Goal: Transaction & Acquisition: Download file/media

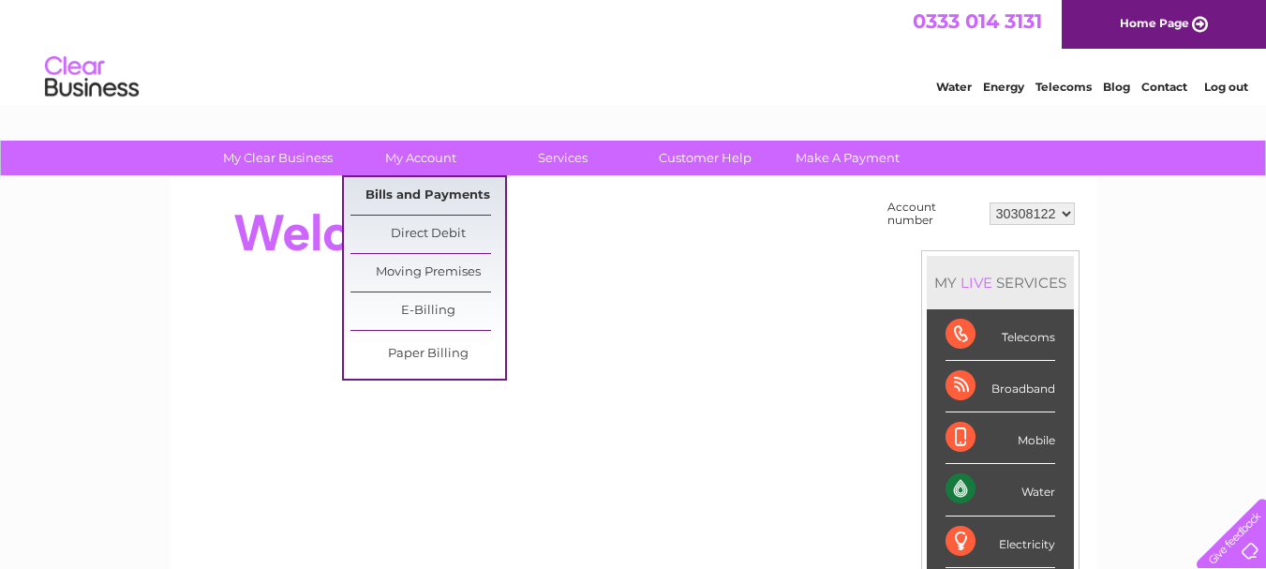
click at [437, 189] on link "Bills and Payments" at bounding box center [427, 195] width 155 height 37
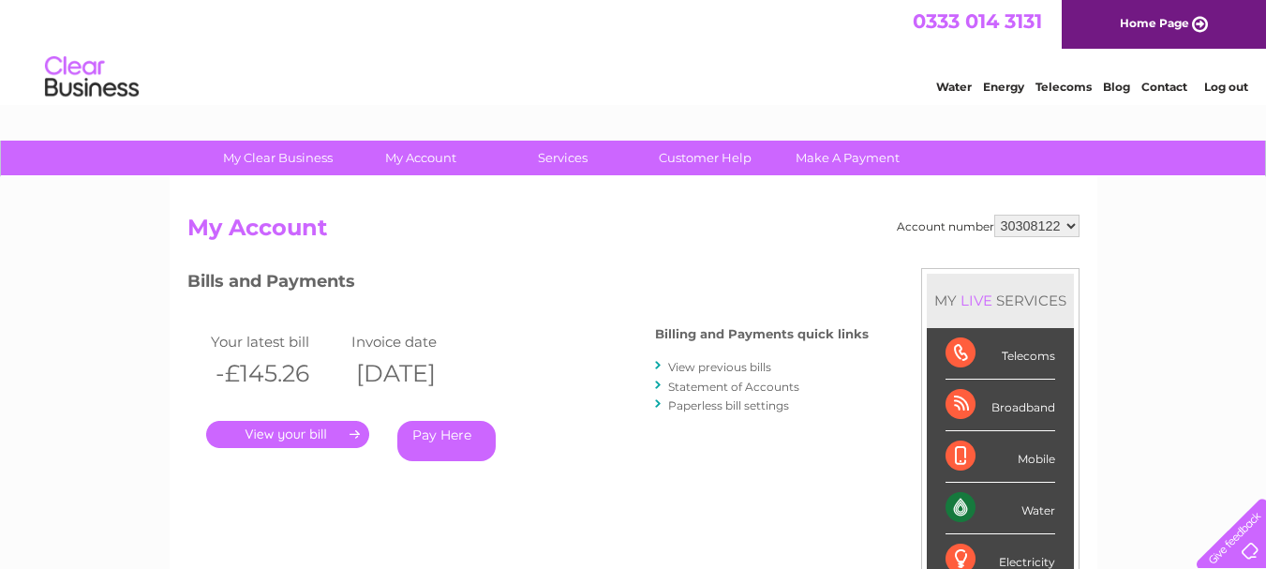
click at [315, 442] on link "." at bounding box center [287, 434] width 163 height 27
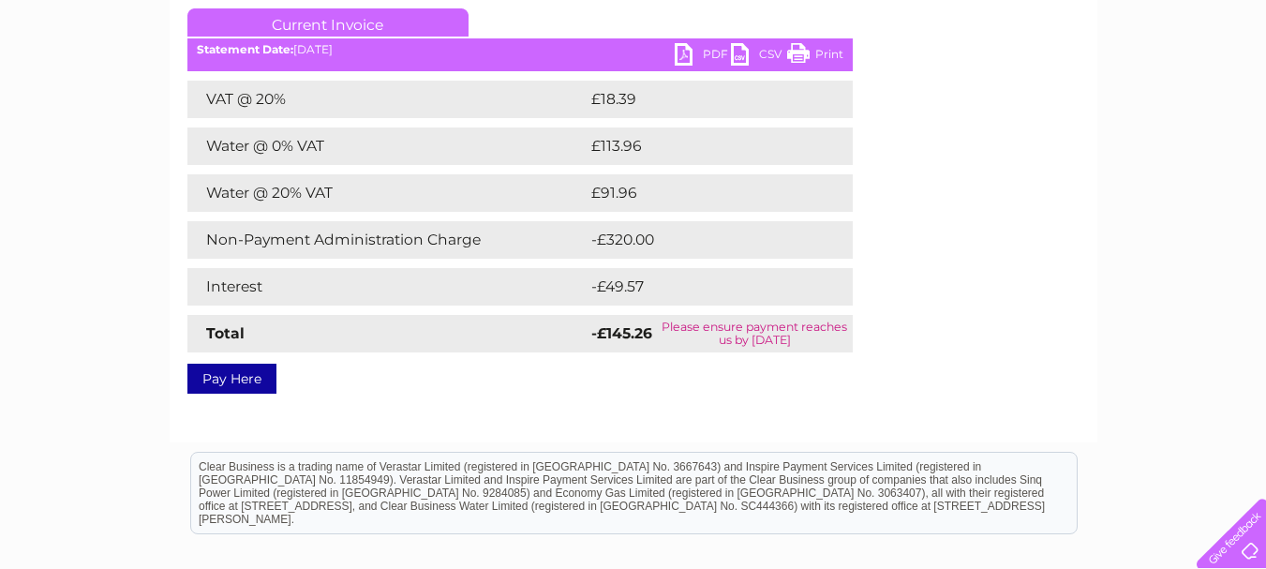
scroll to position [281, 0]
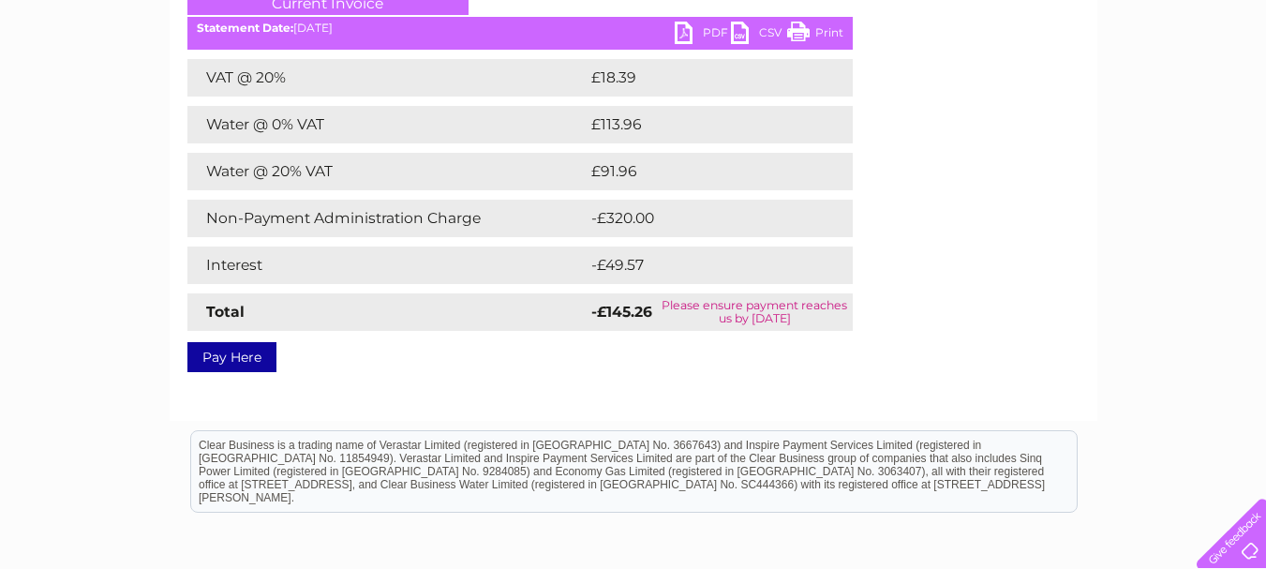
click at [701, 36] on link "PDF" at bounding box center [702, 35] width 56 height 27
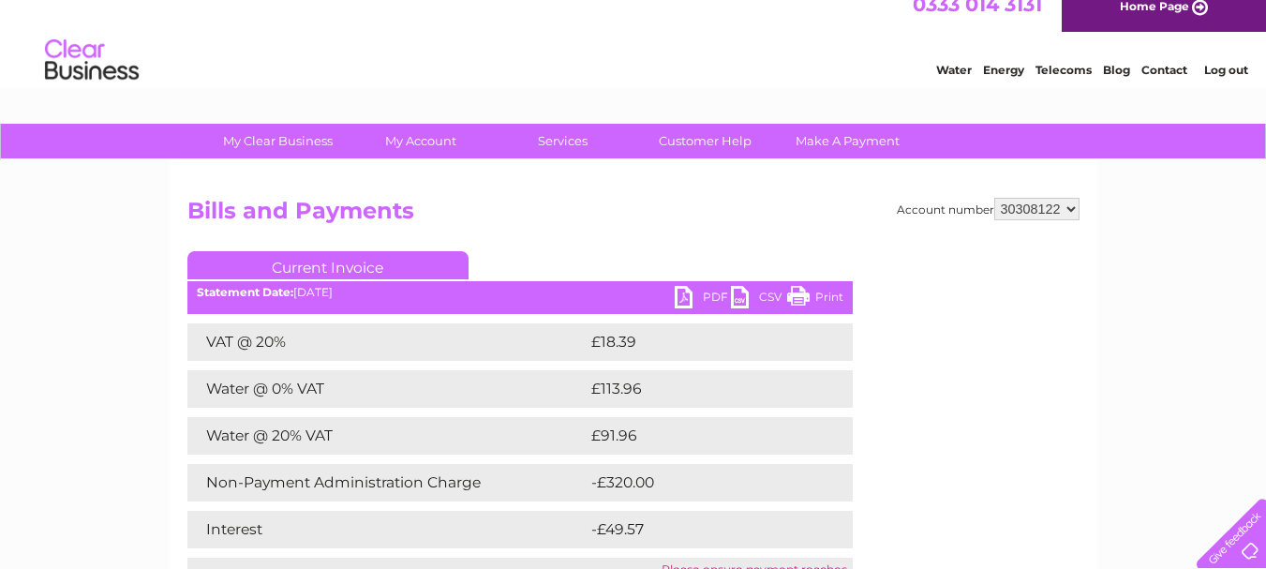
scroll to position [0, 0]
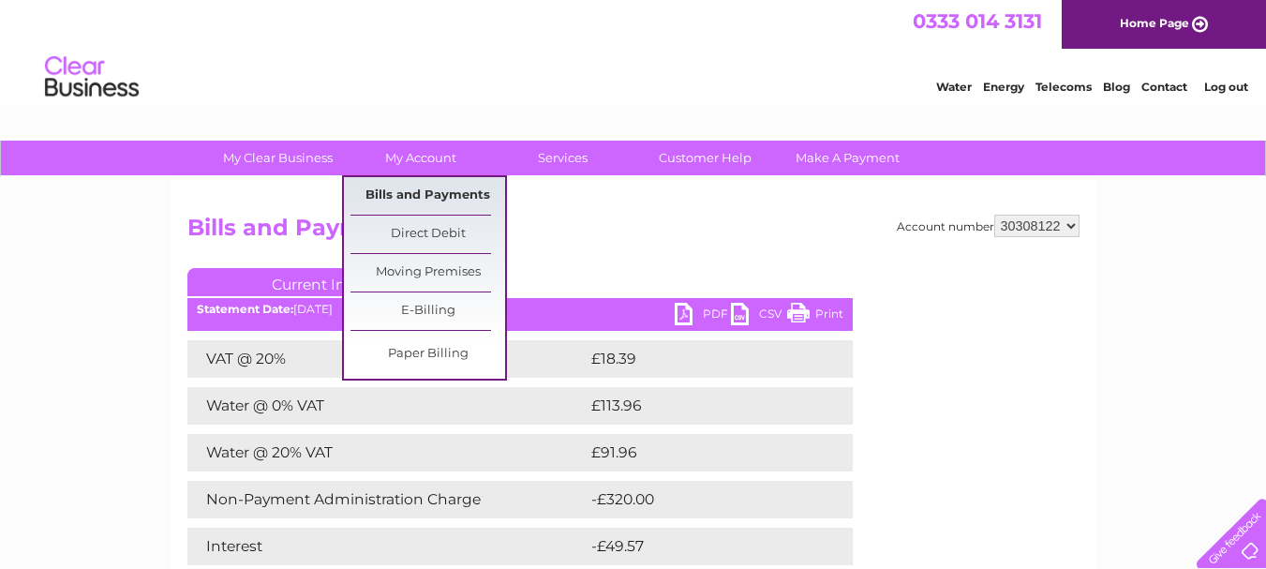
click at [461, 189] on link "Bills and Payments" at bounding box center [427, 195] width 155 height 37
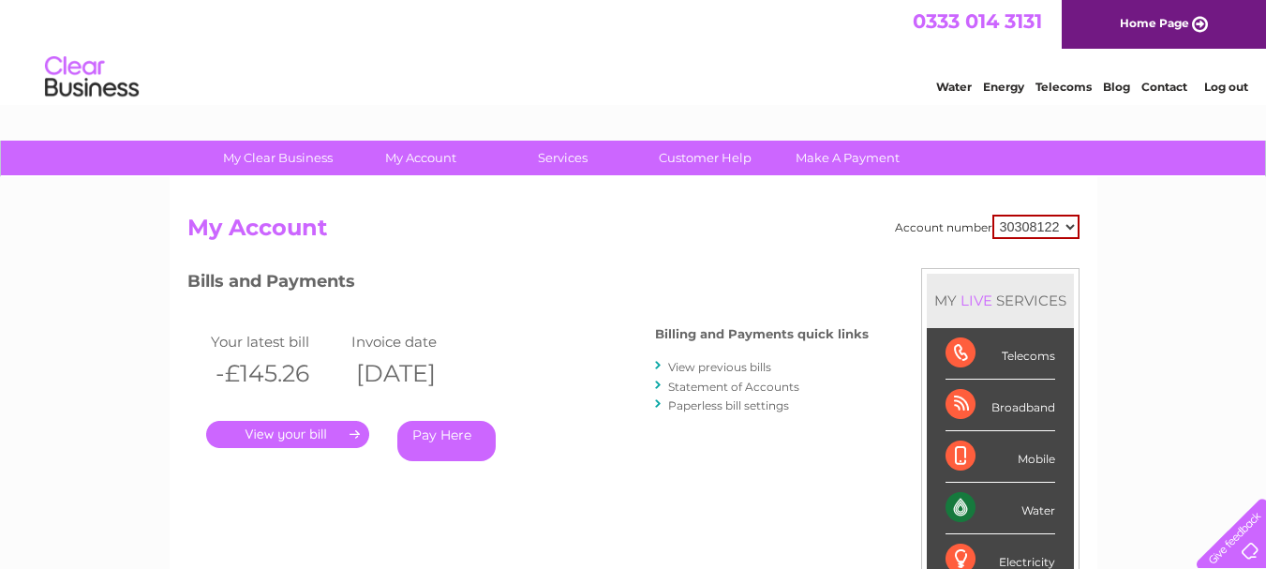
click at [760, 366] on link "View previous bills" at bounding box center [719, 367] width 103 height 14
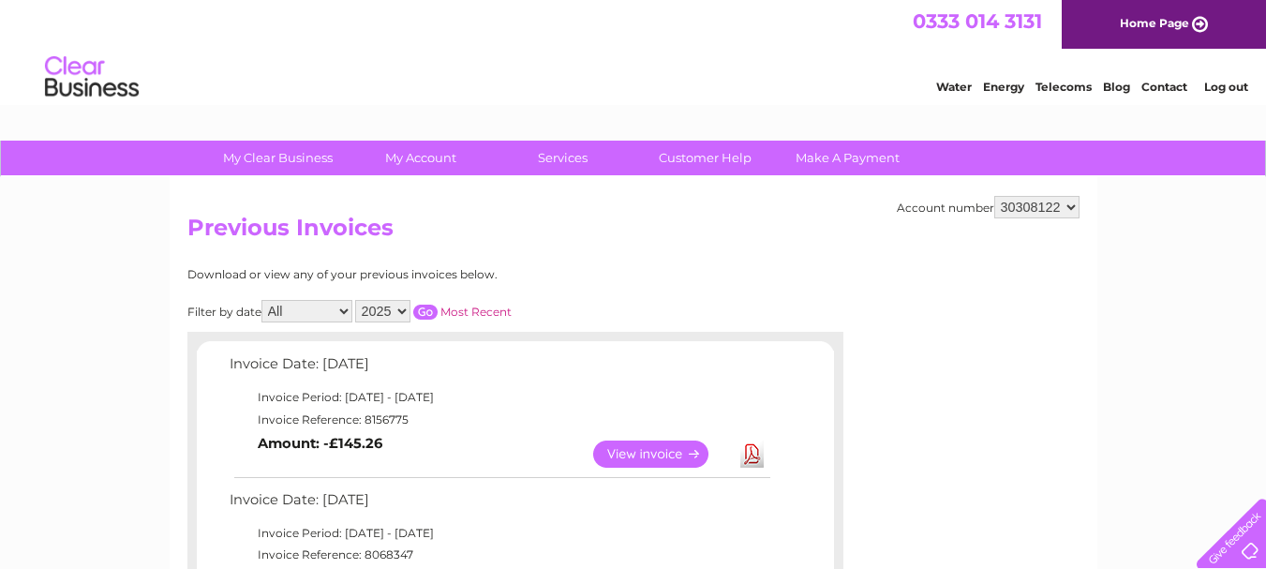
click at [401, 307] on select "2025 2024" at bounding box center [382, 311] width 55 height 22
click at [357, 300] on select "2025 2024" at bounding box center [382, 311] width 55 height 22
click at [432, 312] on input "button" at bounding box center [425, 311] width 24 height 15
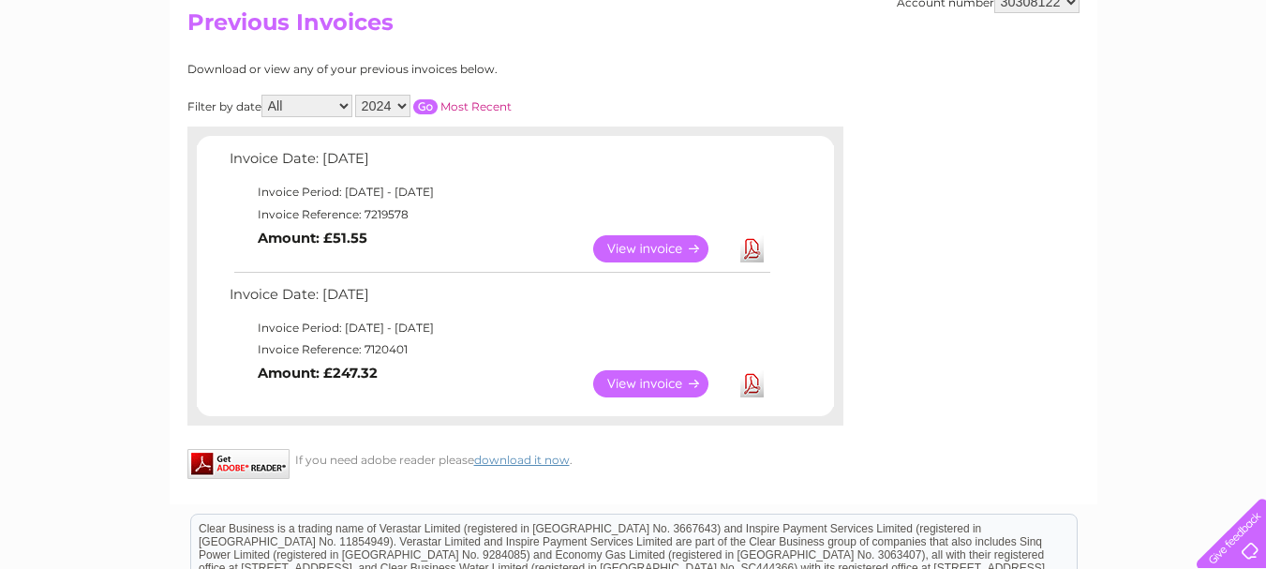
scroll to position [187, 0]
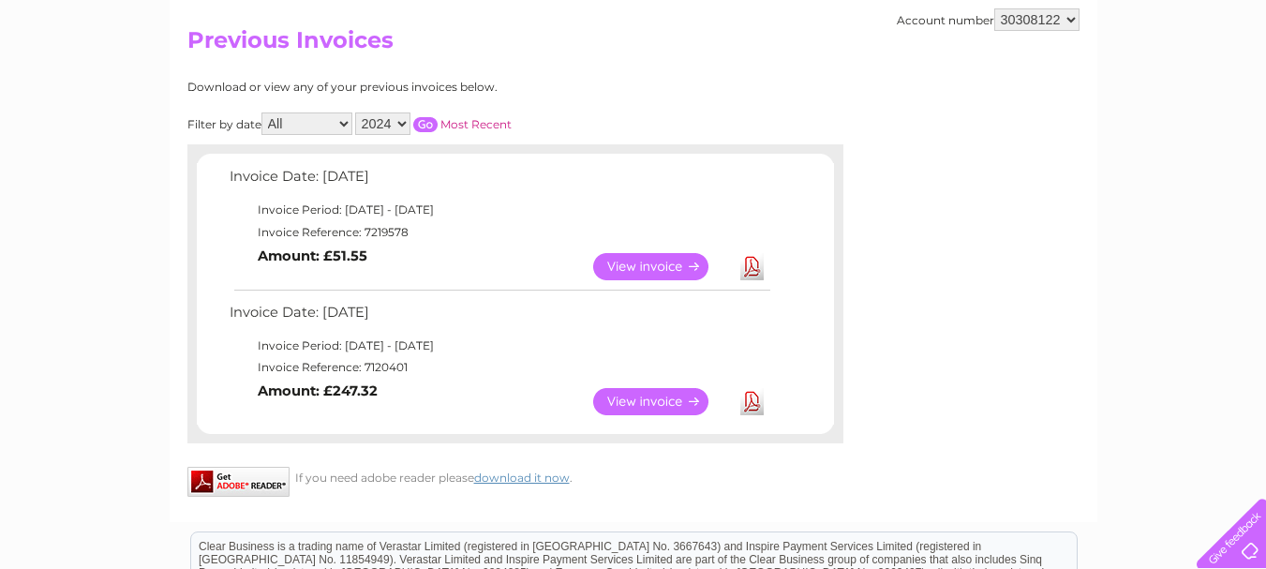
click at [749, 269] on link "Download" at bounding box center [751, 266] width 23 height 27
click at [401, 120] on select "2025 2024" at bounding box center [382, 123] width 55 height 22
select select "2025"
click at [357, 112] on select "2025 2024" at bounding box center [382, 123] width 55 height 22
click at [429, 124] on input "button" at bounding box center [425, 124] width 24 height 15
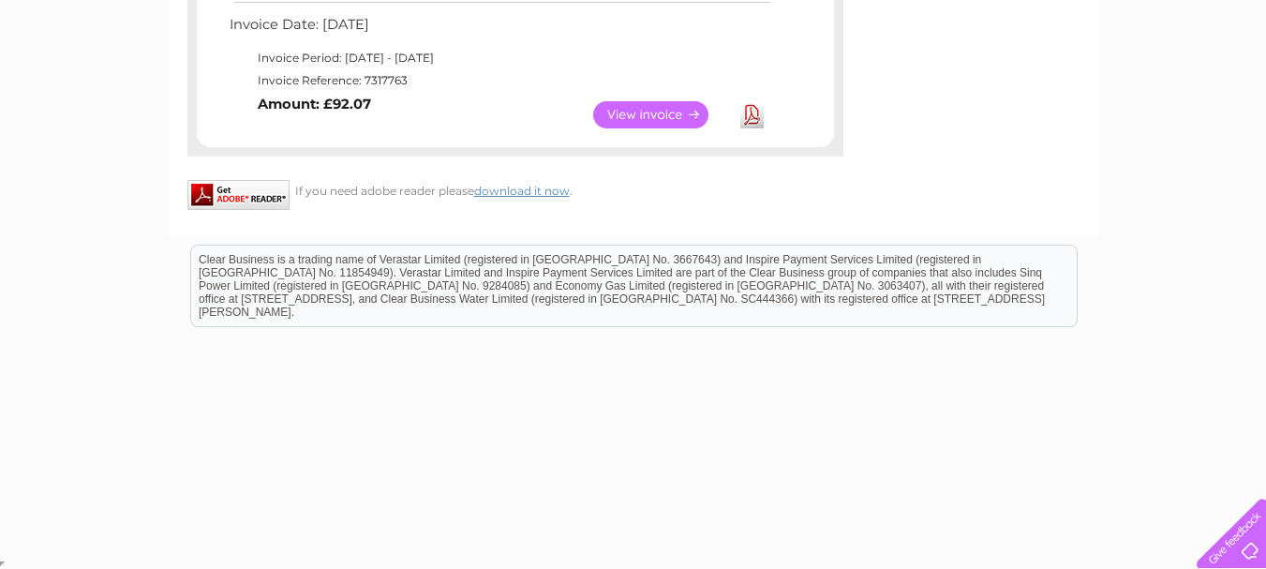
scroll to position [1276, 0]
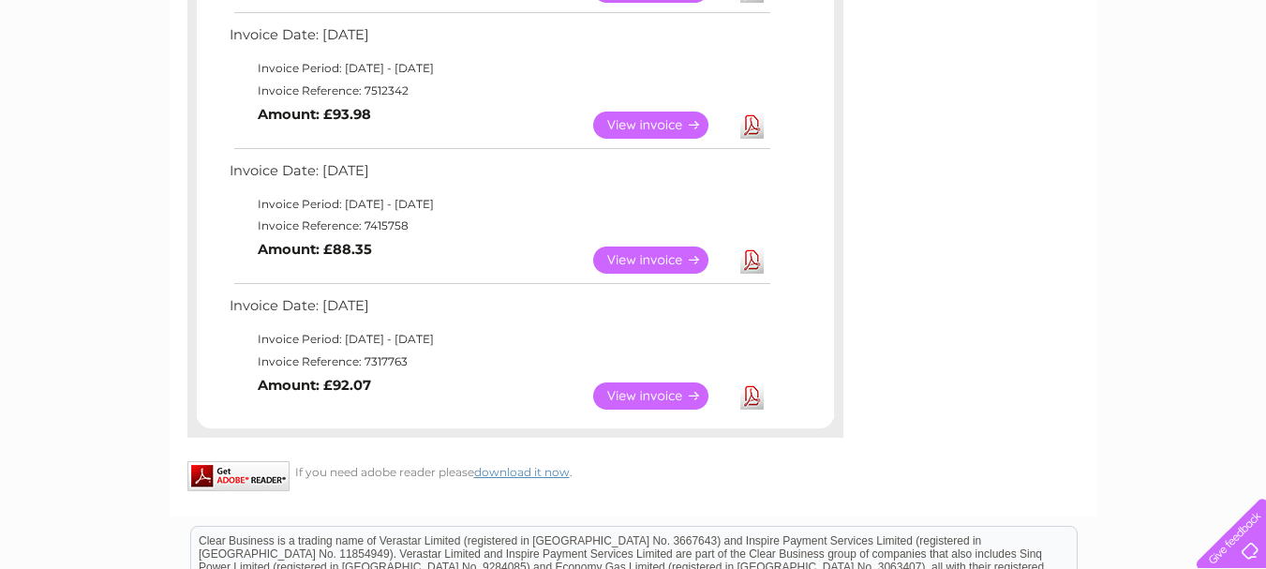
click at [672, 394] on link "View" at bounding box center [662, 395] width 138 height 27
click at [754, 393] on link "Download" at bounding box center [751, 395] width 23 height 27
click at [750, 259] on link "Download" at bounding box center [751, 259] width 23 height 27
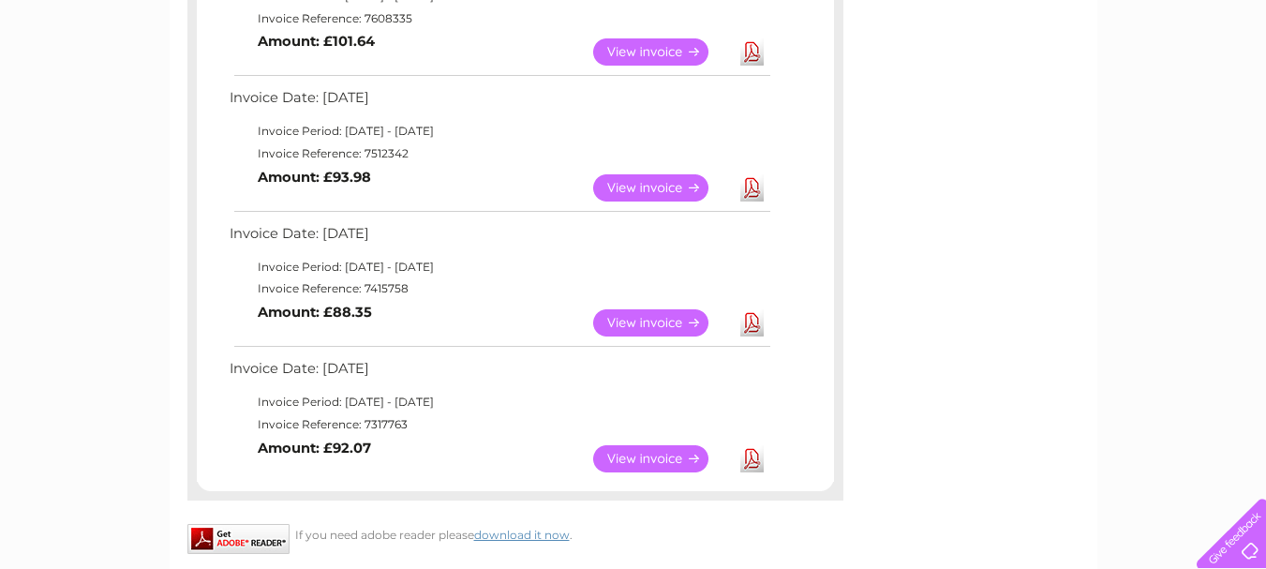
scroll to position [1182, 0]
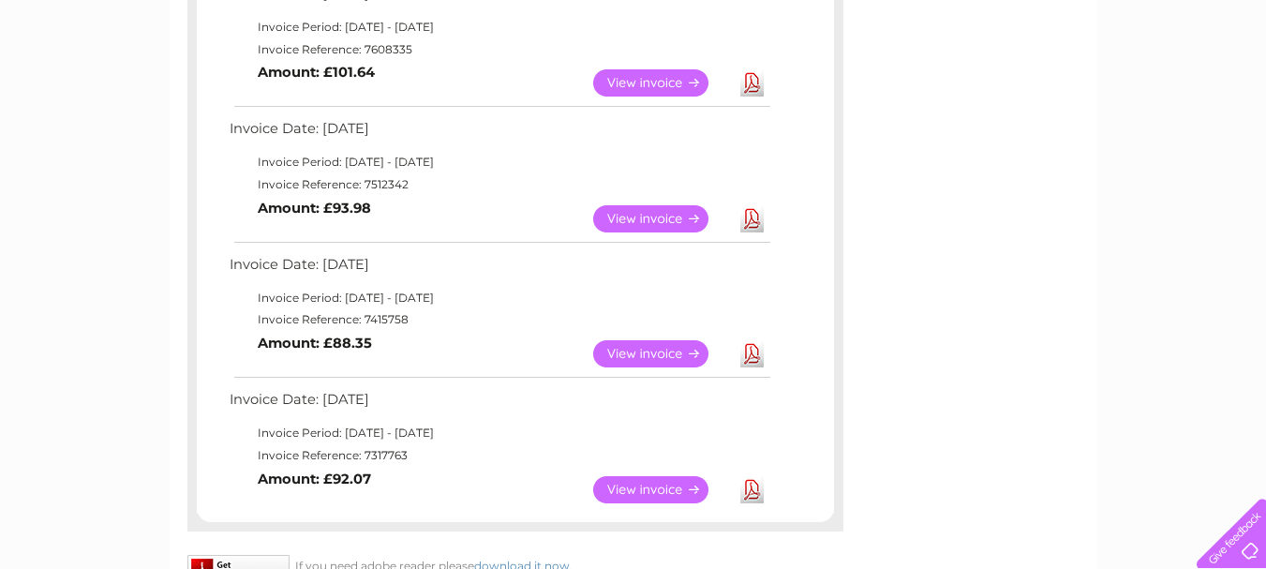
click at [750, 218] on link "Download" at bounding box center [751, 218] width 23 height 27
click at [752, 220] on link "Download" at bounding box center [751, 218] width 23 height 27
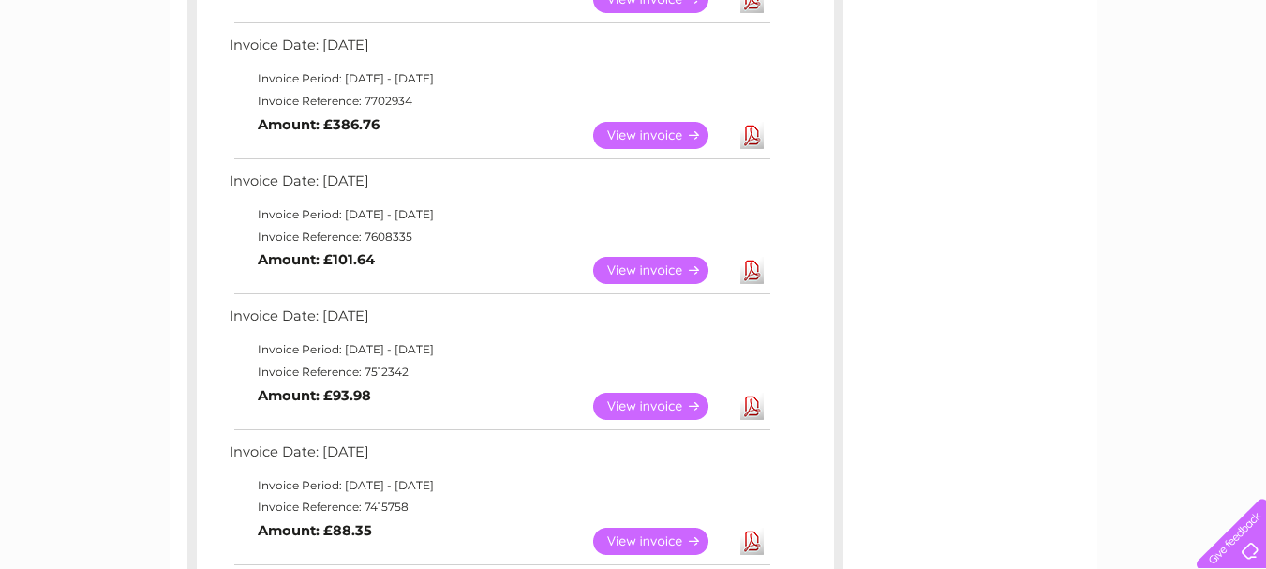
click at [750, 274] on link "Download" at bounding box center [751, 270] width 23 height 27
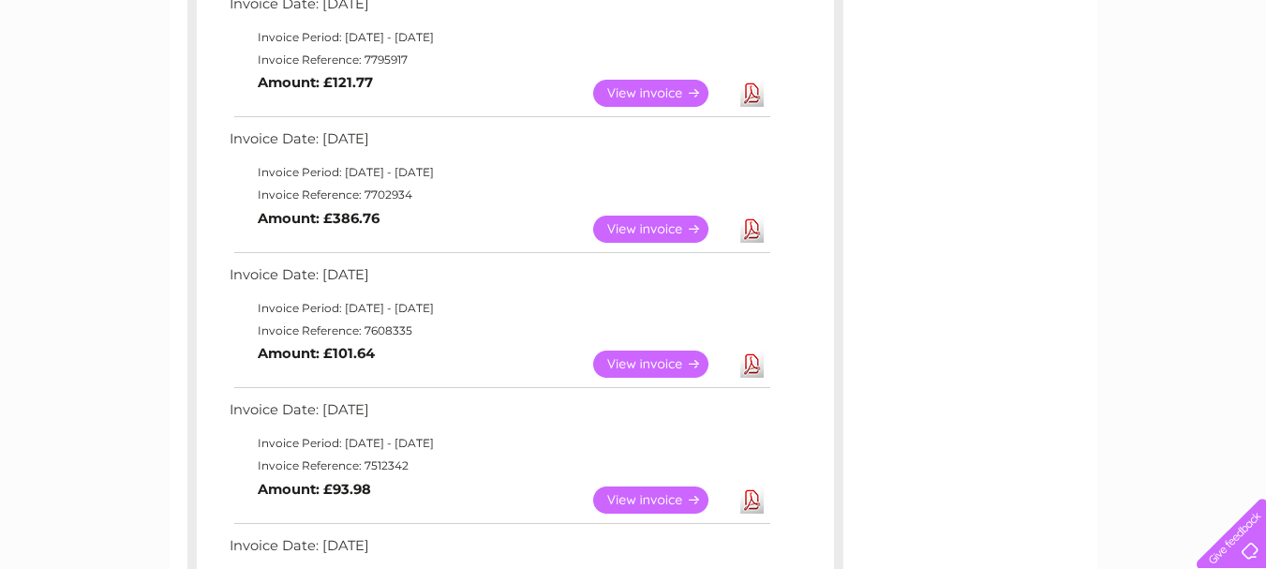
click at [747, 230] on link "Download" at bounding box center [751, 228] width 23 height 27
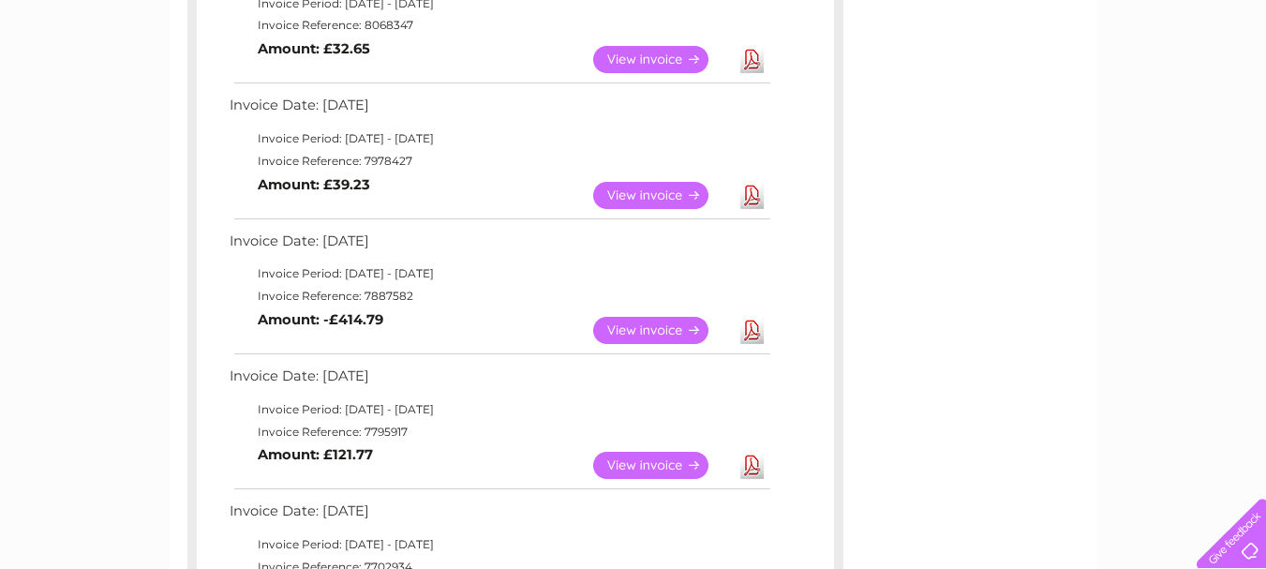
scroll to position [433, 0]
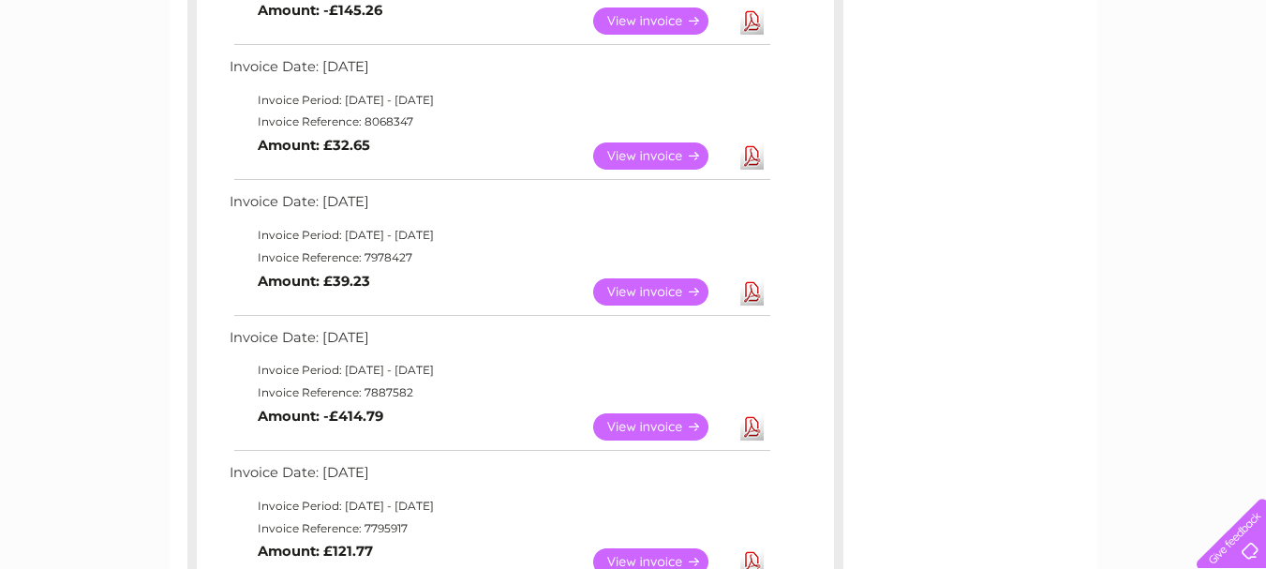
click at [751, 288] on link "Download" at bounding box center [751, 291] width 23 height 27
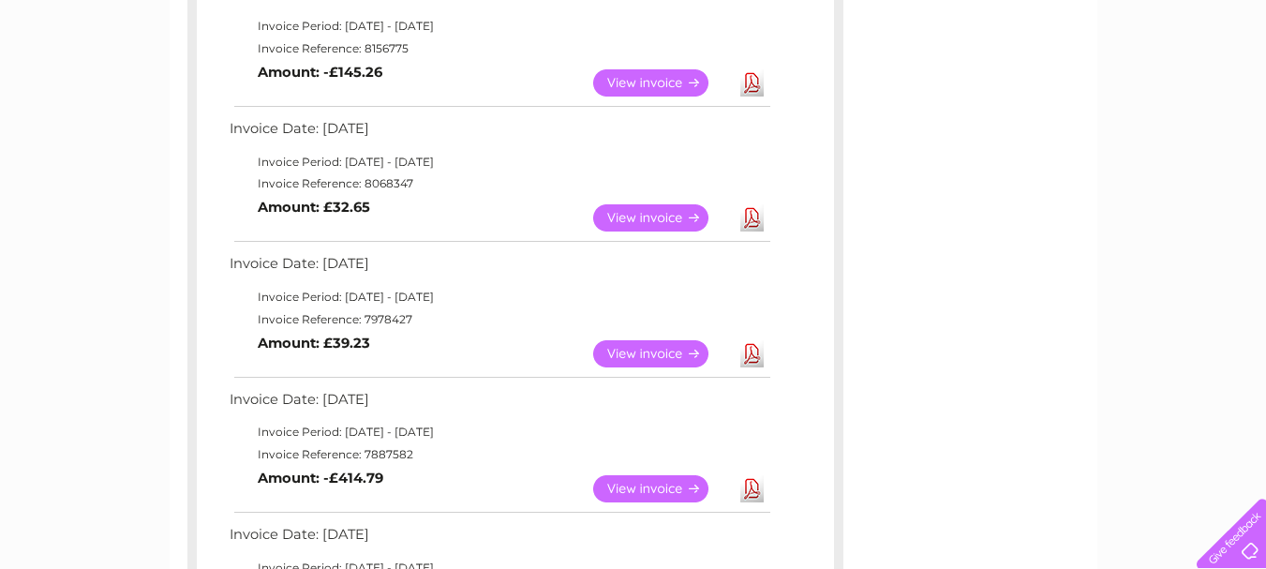
scroll to position [339, 0]
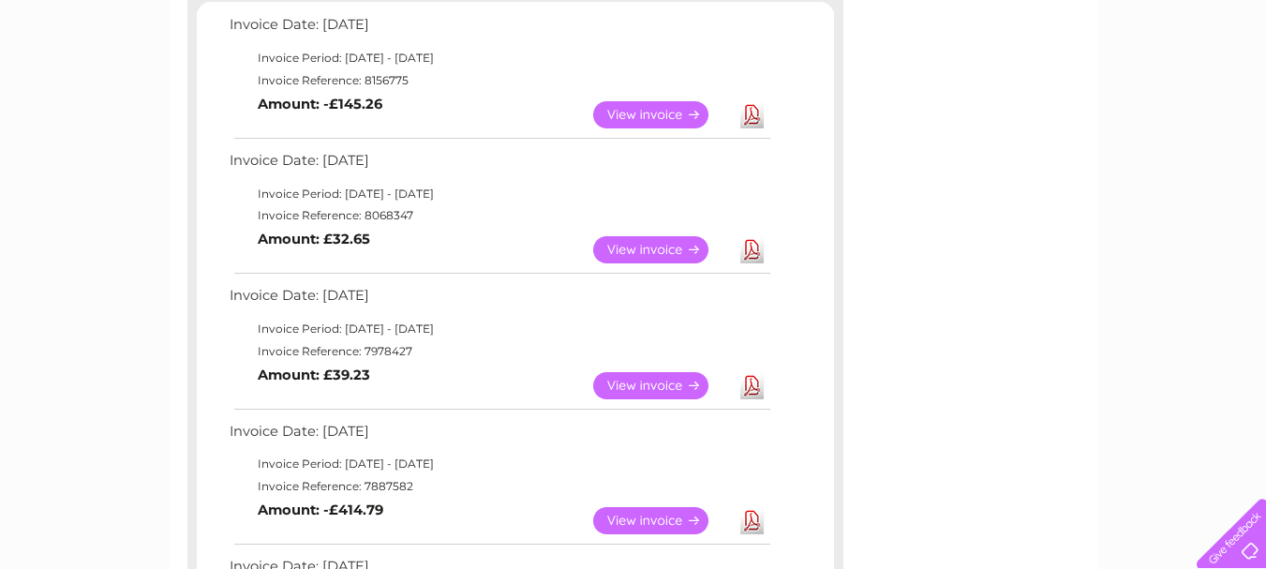
click at [750, 250] on link "Download" at bounding box center [751, 249] width 23 height 27
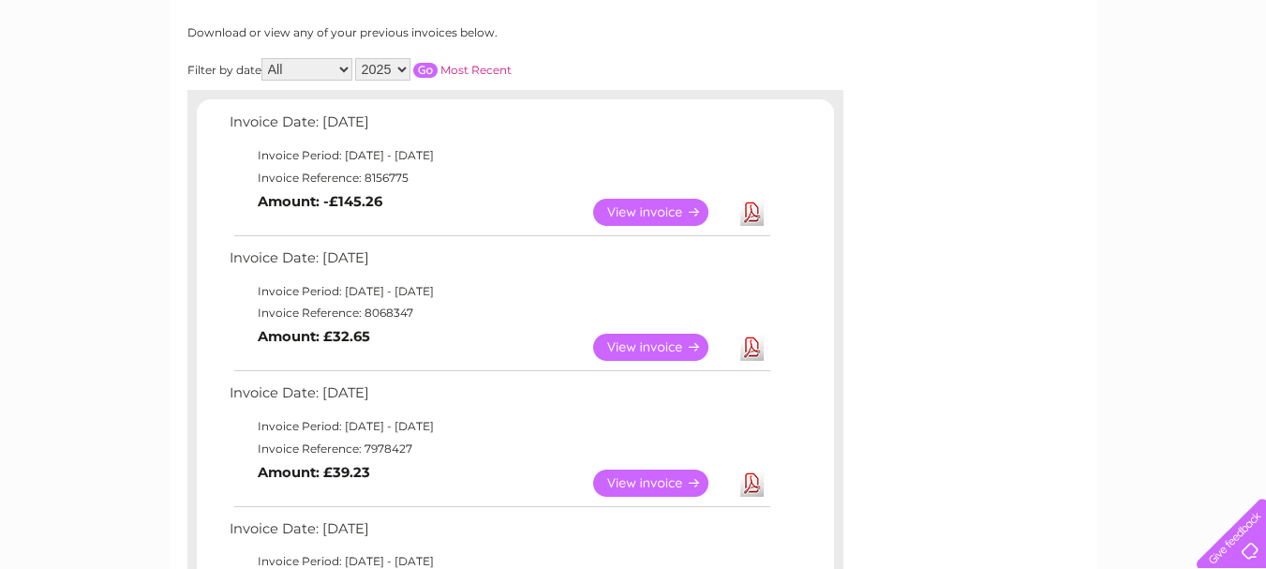
scroll to position [245, 0]
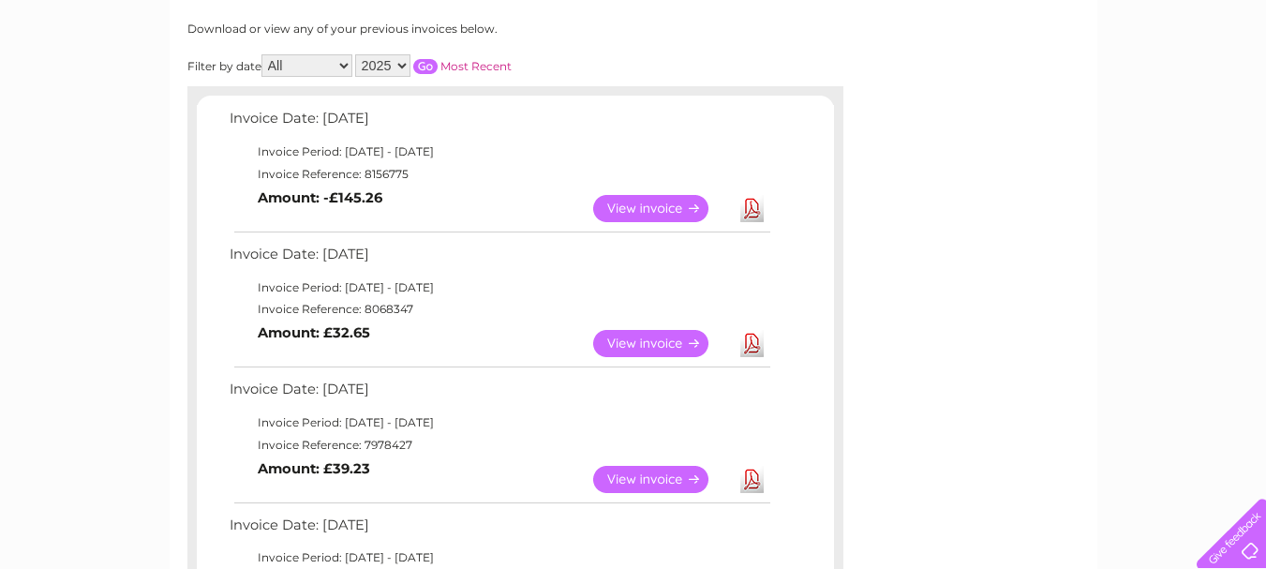
click at [758, 213] on link "Download" at bounding box center [751, 208] width 23 height 27
